Goal: Task Accomplishment & Management: Manage account settings

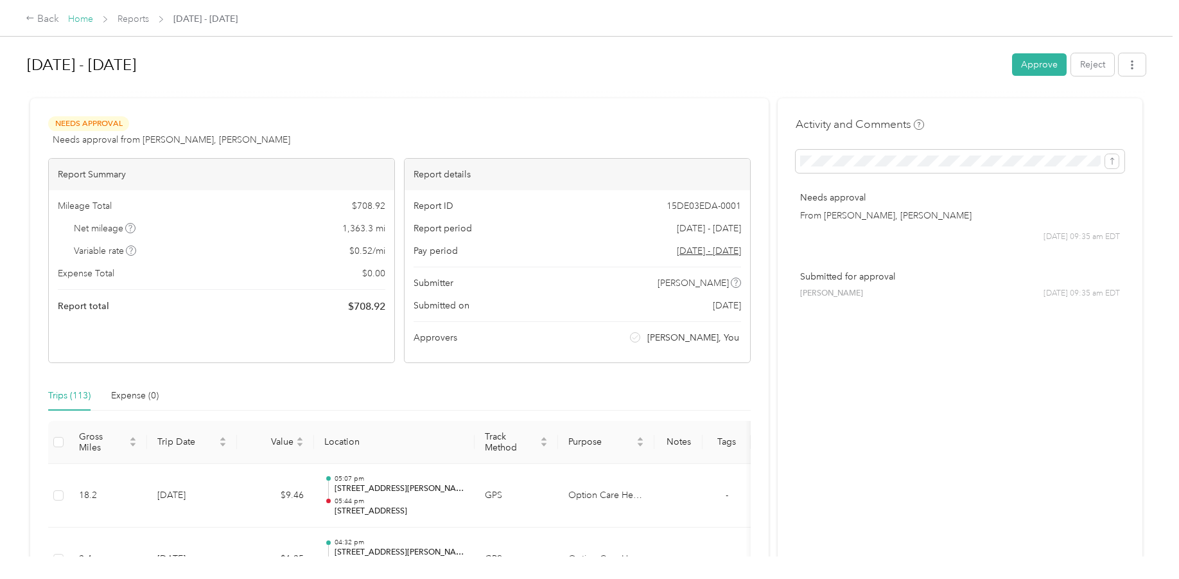
click at [81, 17] on link "Home" at bounding box center [80, 18] width 25 height 11
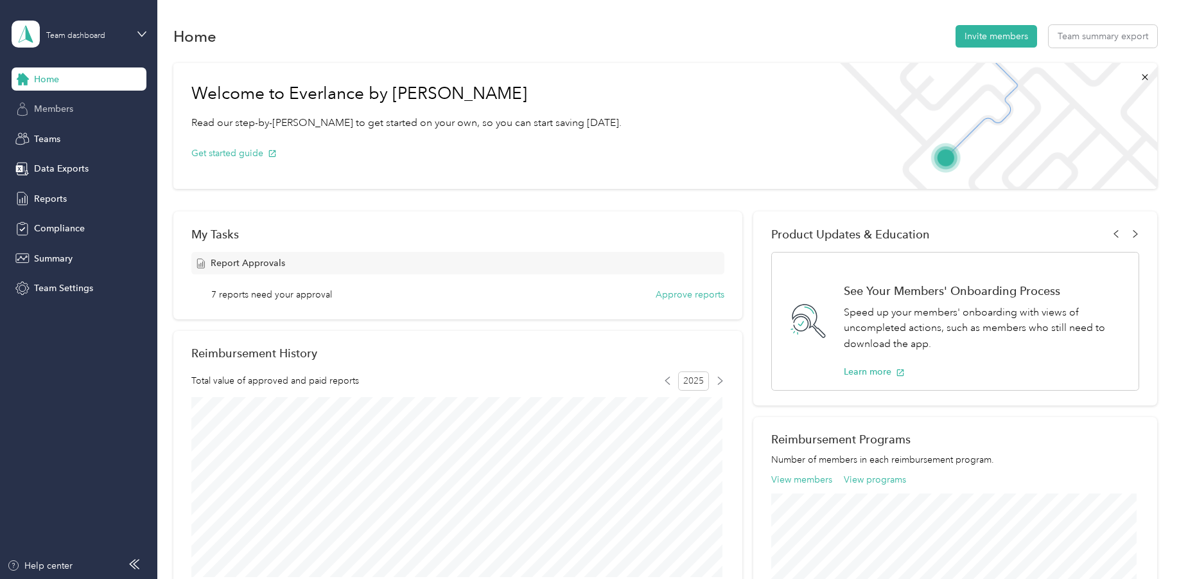
click at [46, 111] on span "Members" at bounding box center [53, 108] width 39 height 13
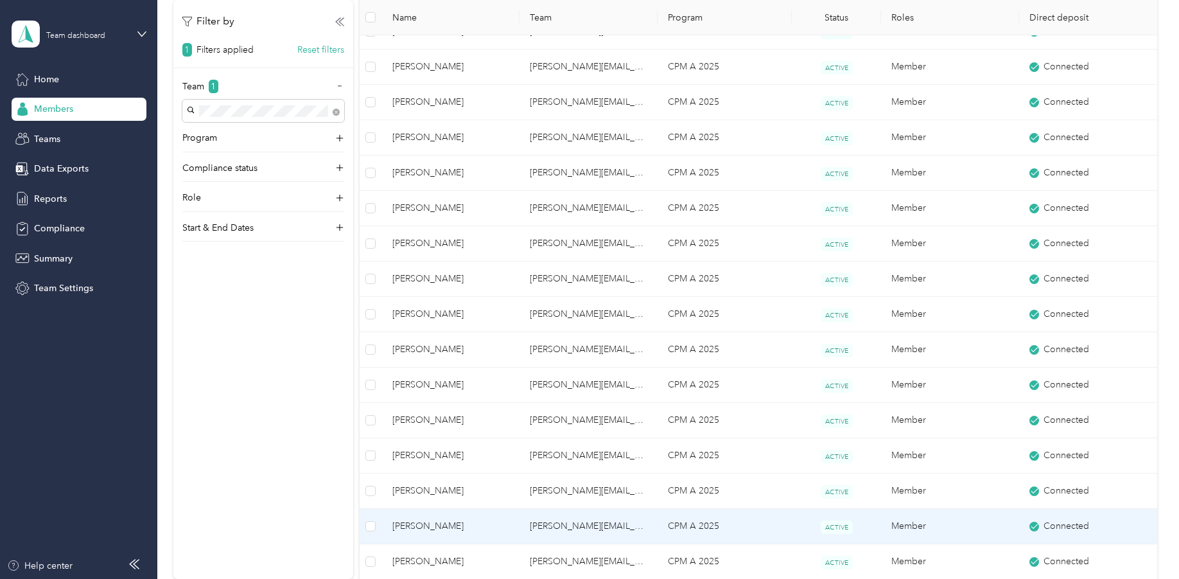
scroll to position [642, 0]
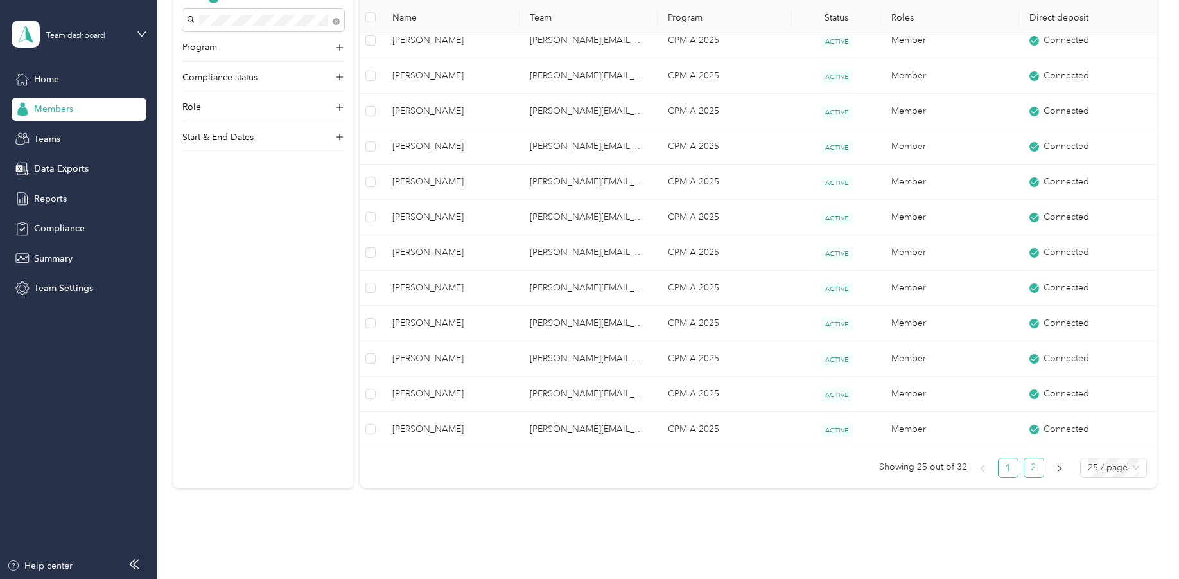
click at [1027, 467] on link "2" at bounding box center [1033, 467] width 19 height 19
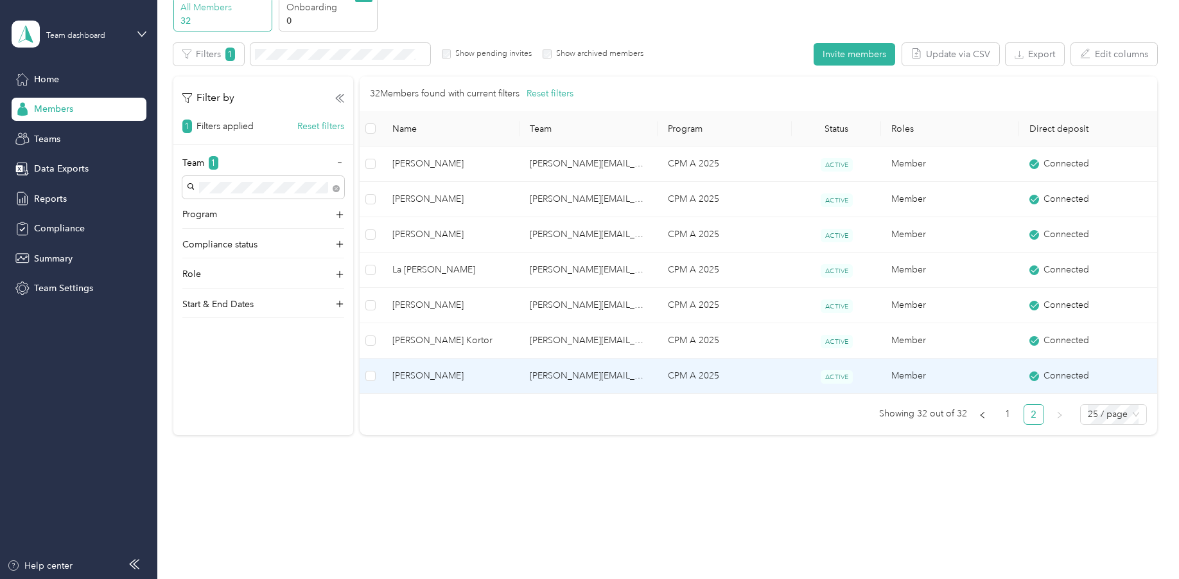
scroll to position [60, 0]
click at [414, 377] on span "[PERSON_NAME]" at bounding box center [450, 376] width 117 height 14
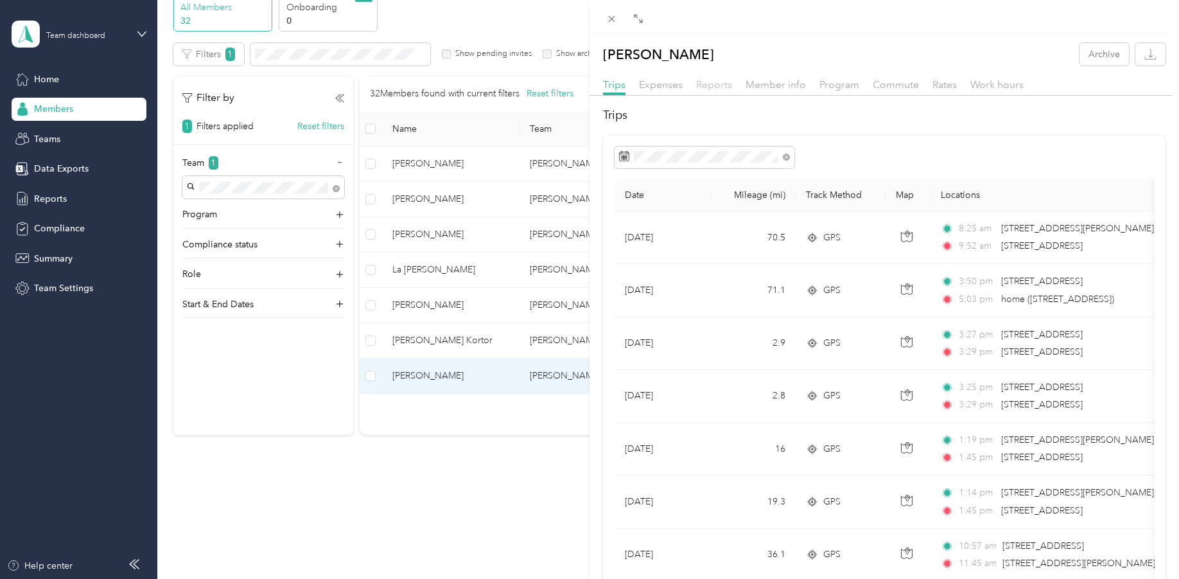
click at [718, 82] on span "Reports" at bounding box center [714, 84] width 36 height 12
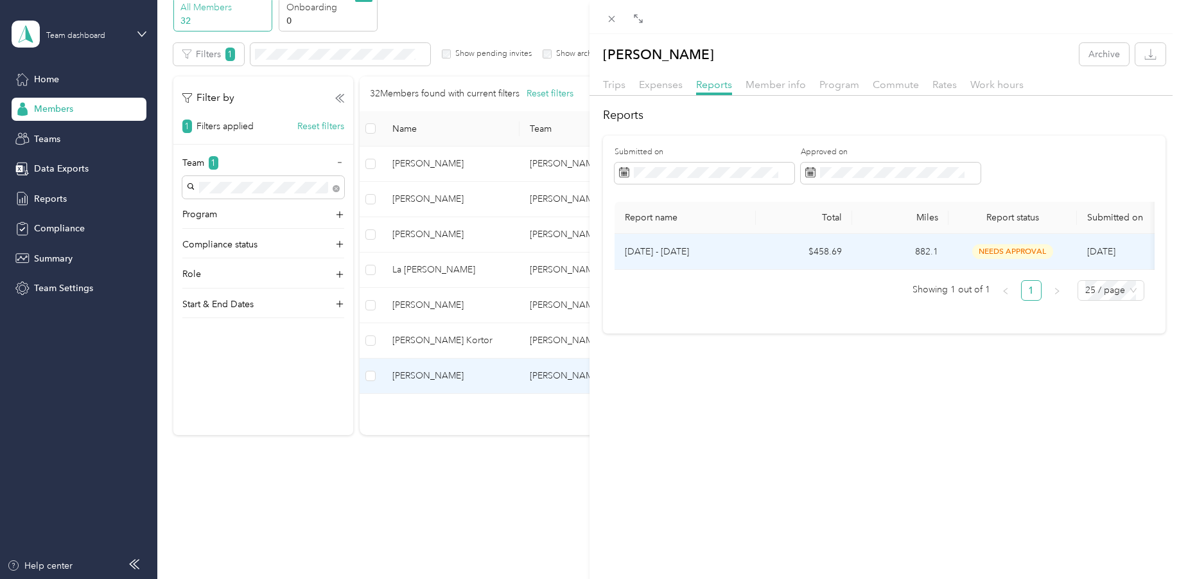
click at [671, 248] on p "[DATE] - [DATE]" at bounding box center [685, 252] width 121 height 14
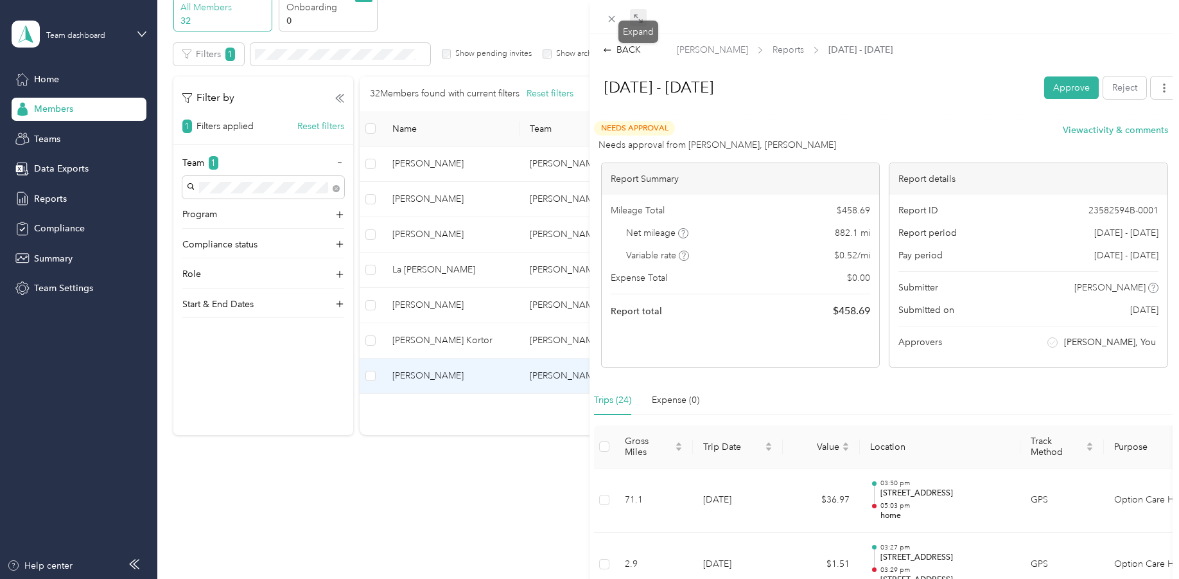
click at [639, 12] on span at bounding box center [638, 18] width 17 height 18
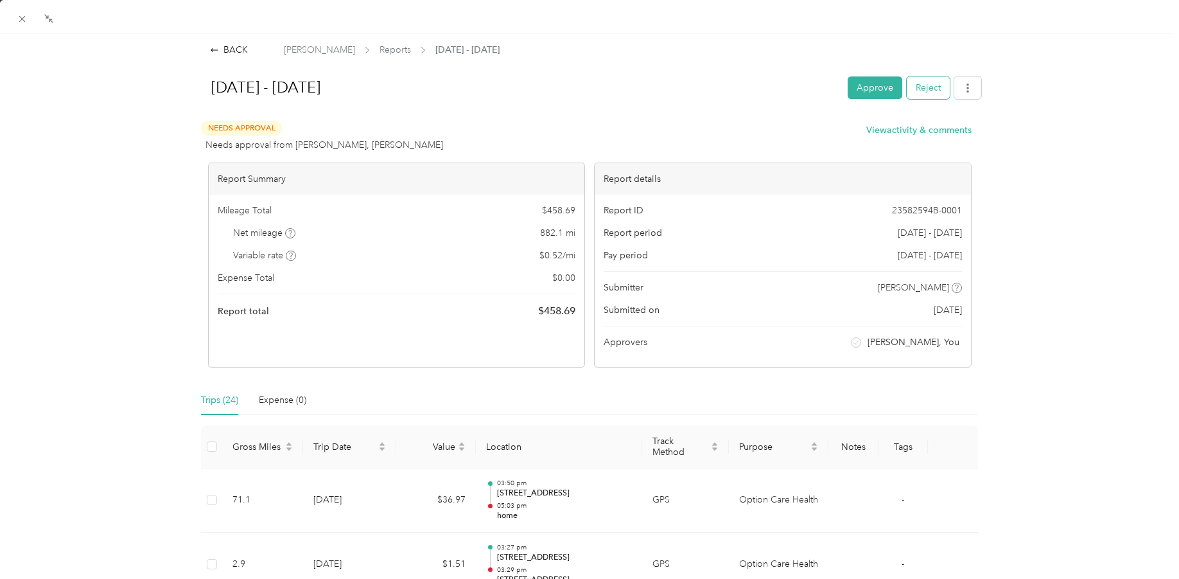
click at [914, 85] on button "Reject" at bounding box center [928, 87] width 43 height 22
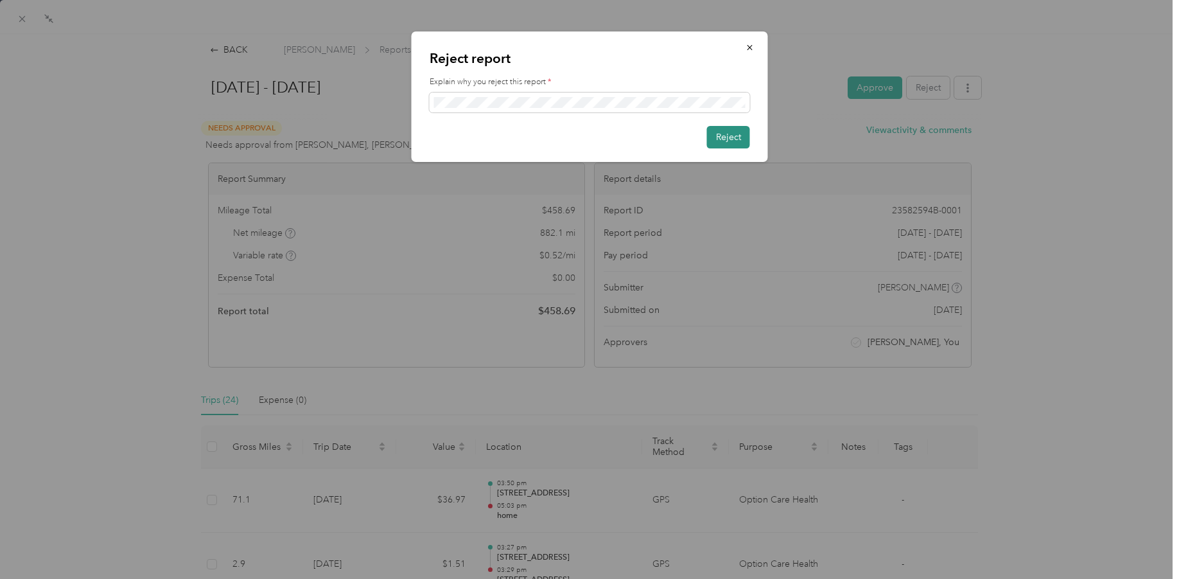
click at [724, 134] on button "Reject" at bounding box center [728, 137] width 43 height 22
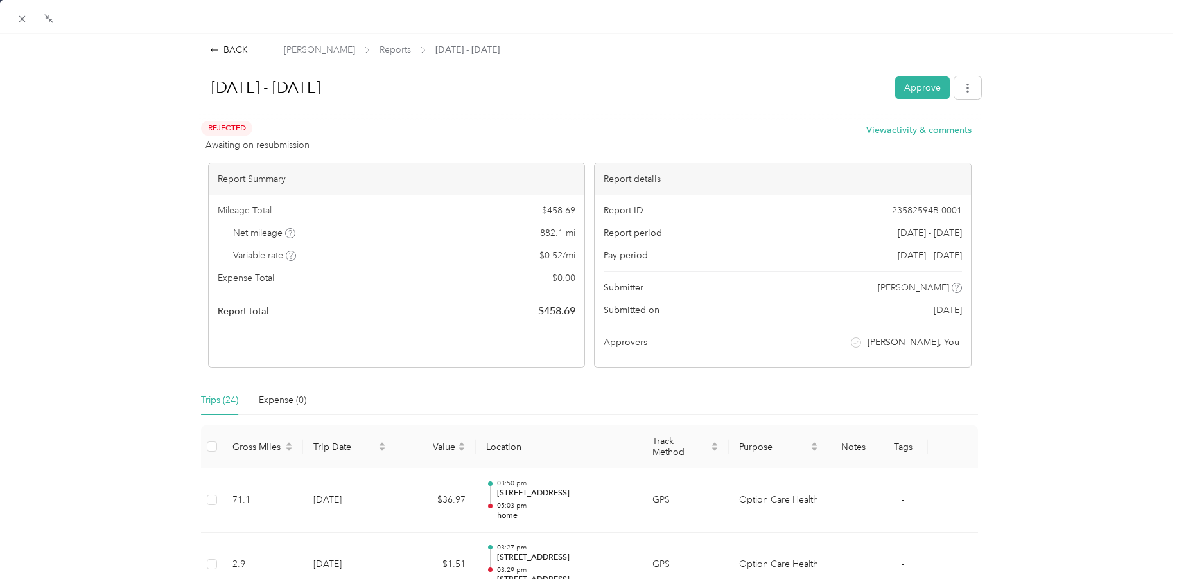
click at [227, 46] on div "BACK" at bounding box center [229, 49] width 38 height 13
